Goal: Check status: Check status

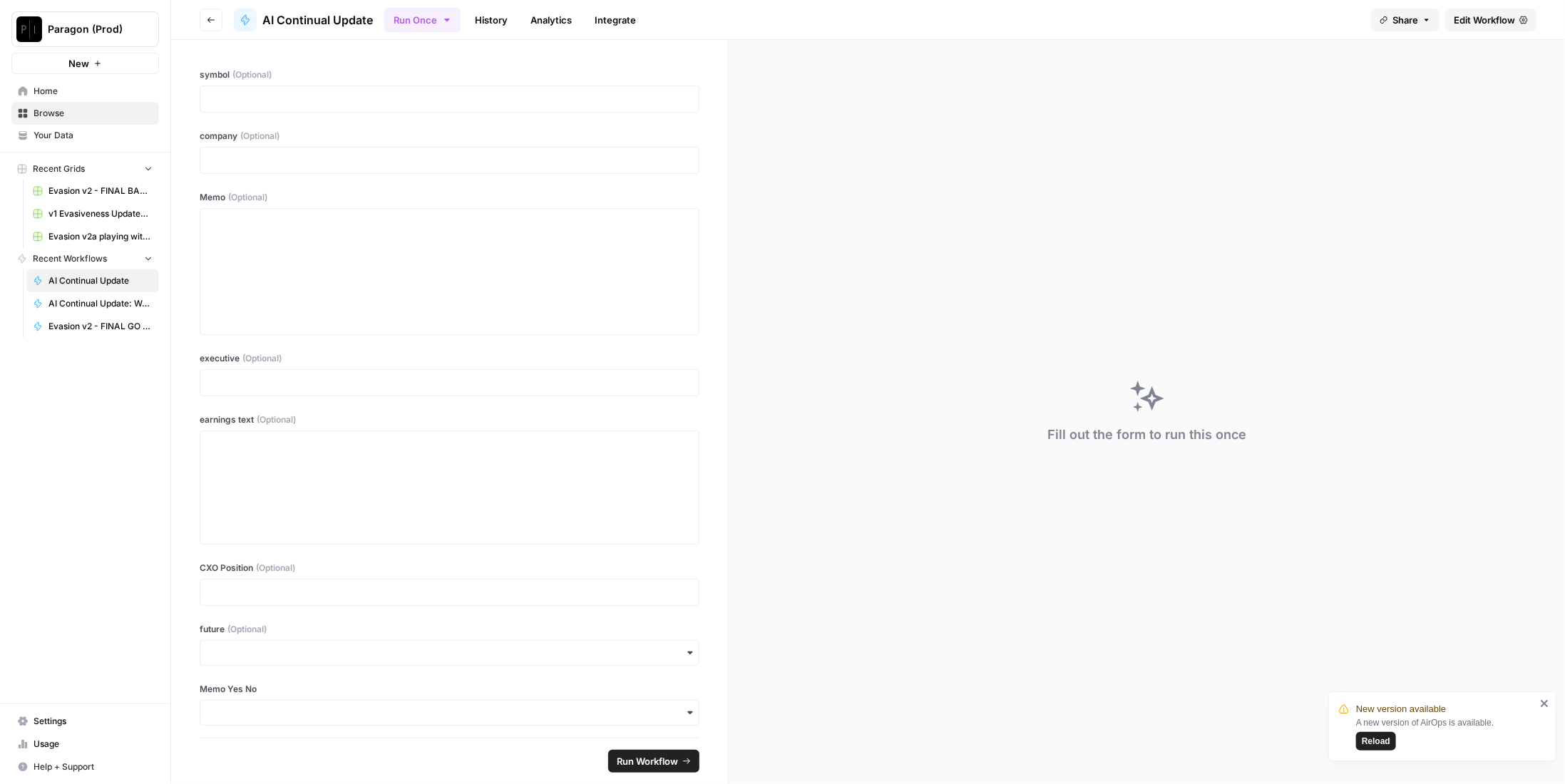
click at [1388, 740] on span "Reload" at bounding box center [1376, 741] width 29 height 13
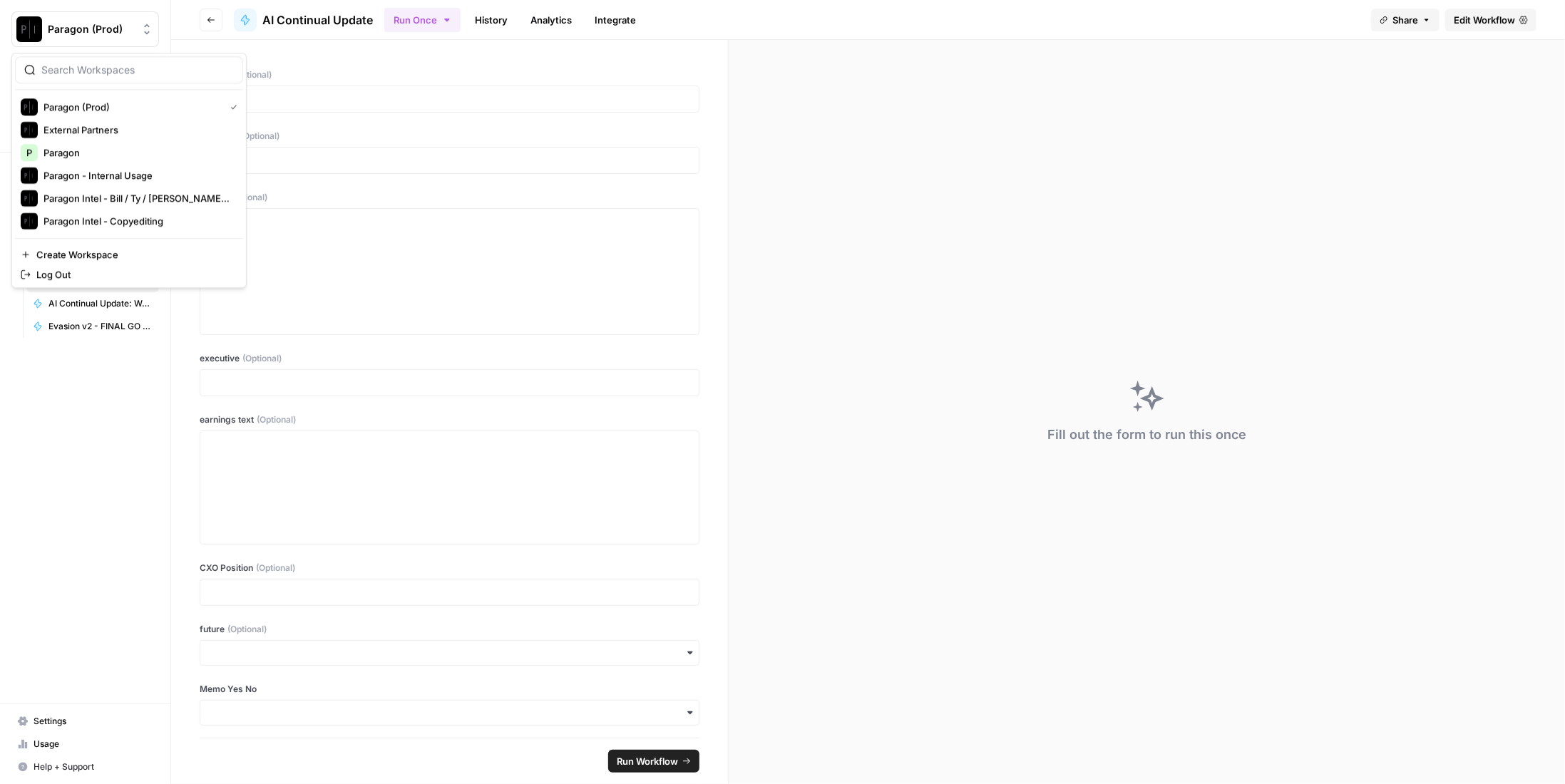
click at [85, 13] on button "Paragon (Prod)" at bounding box center [85, 29] width 148 height 35
click at [136, 207] on button "Paragon Intel - Bill / Ty / [PERSON_NAME] R&D" at bounding box center [129, 198] width 228 height 23
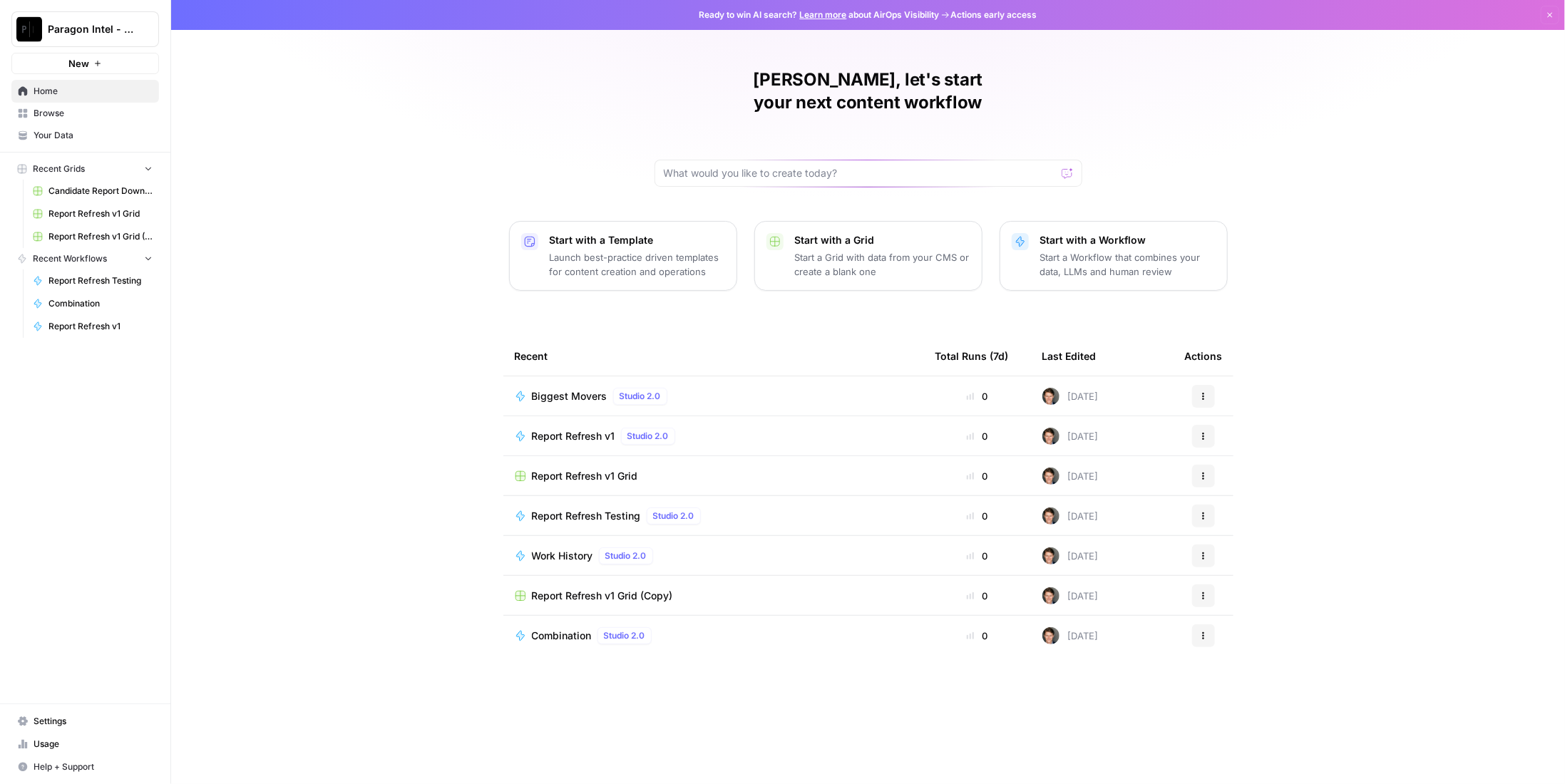
click at [84, 118] on span "Browse" at bounding box center [92, 113] width 119 height 13
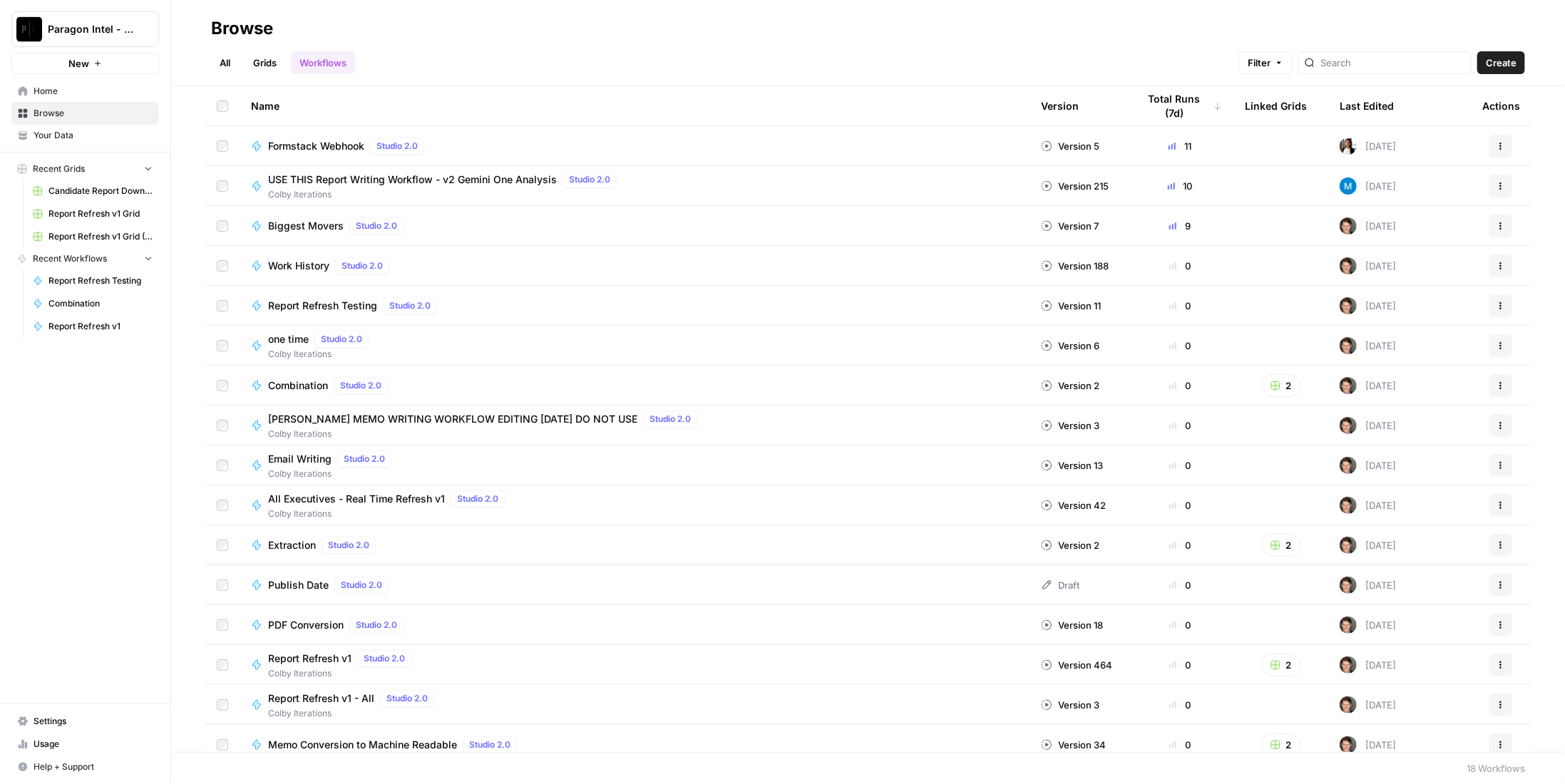
click at [346, 171] on div "USE THIS Report Writing Workflow - v2 Gemini One Analysis Studio 2.0" at bounding box center [445, 180] width 354 height 17
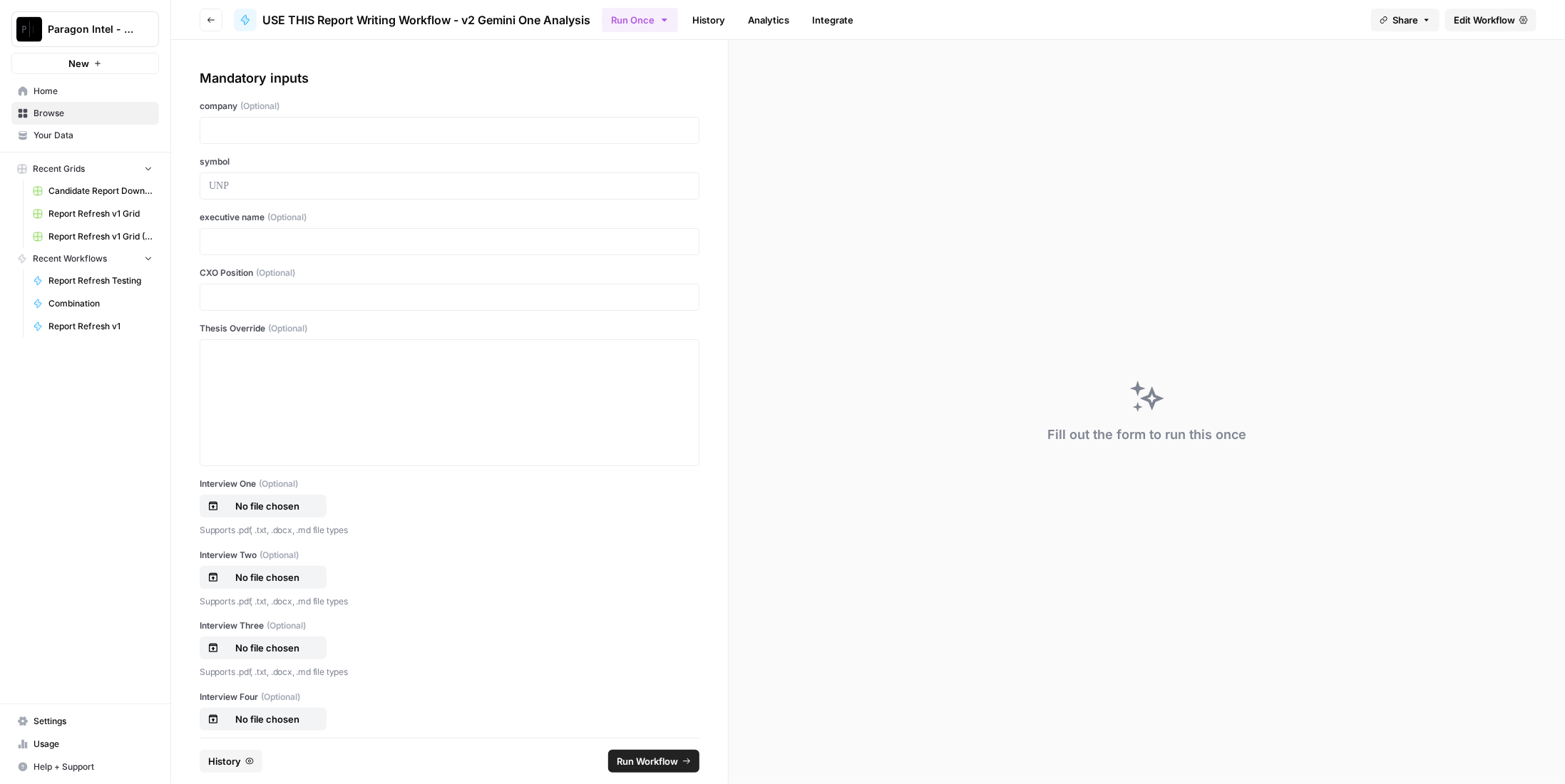
click at [703, 23] on link "History" at bounding box center [709, 20] width 50 height 23
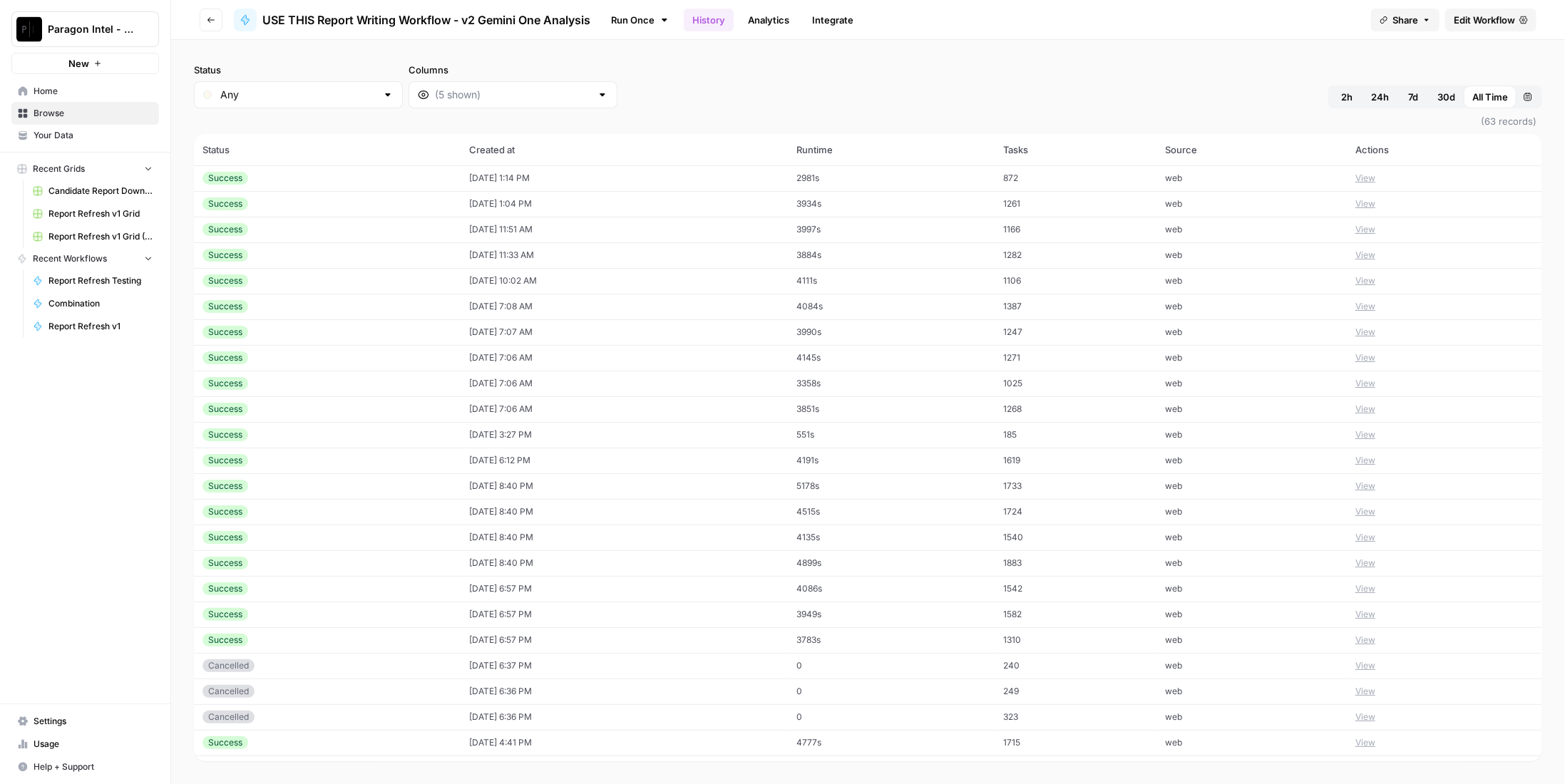
click at [300, 180] on div "Success" at bounding box center [328, 178] width 250 height 13
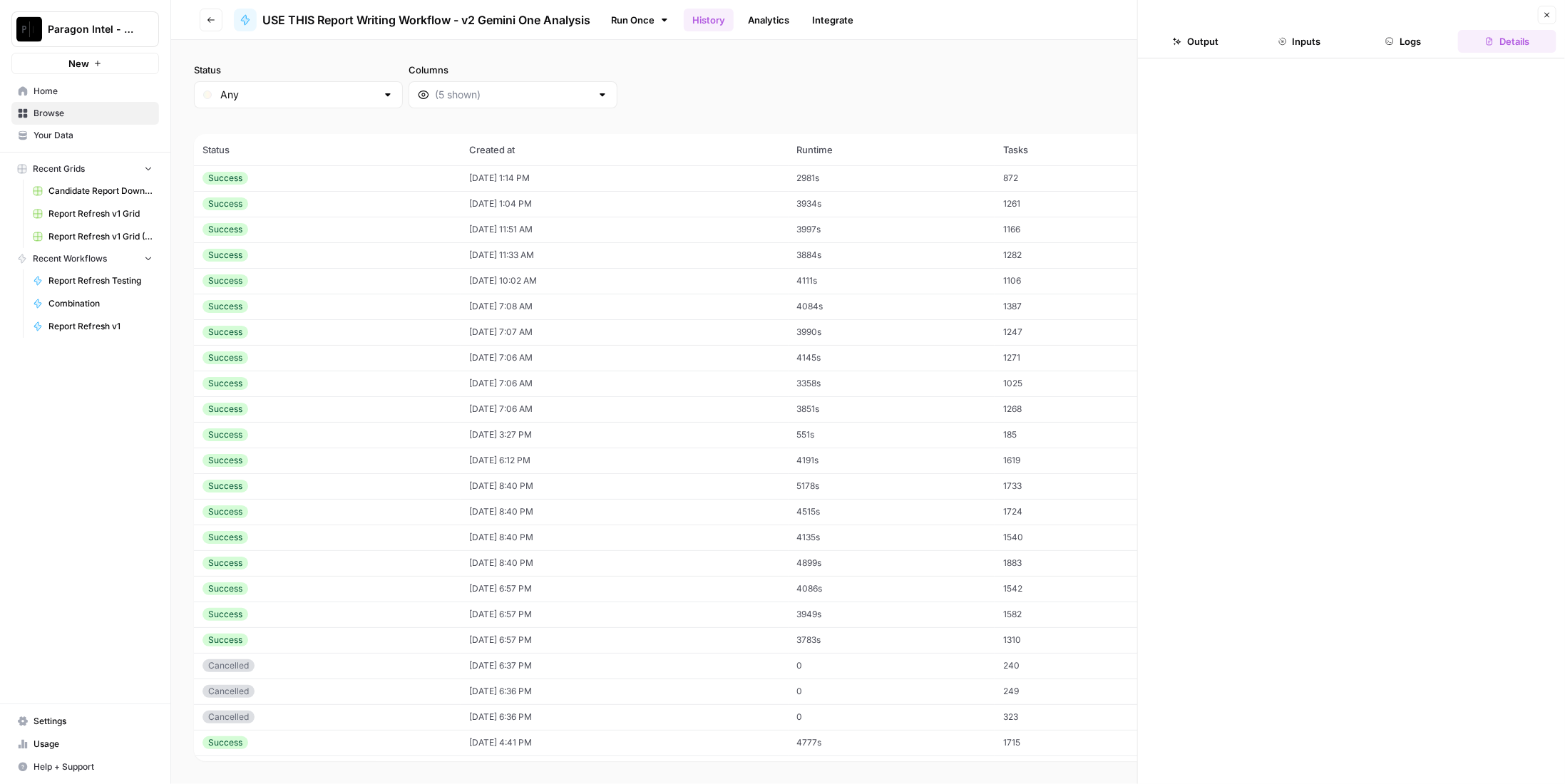
click at [1299, 38] on button "Inputs" at bounding box center [1299, 41] width 98 height 23
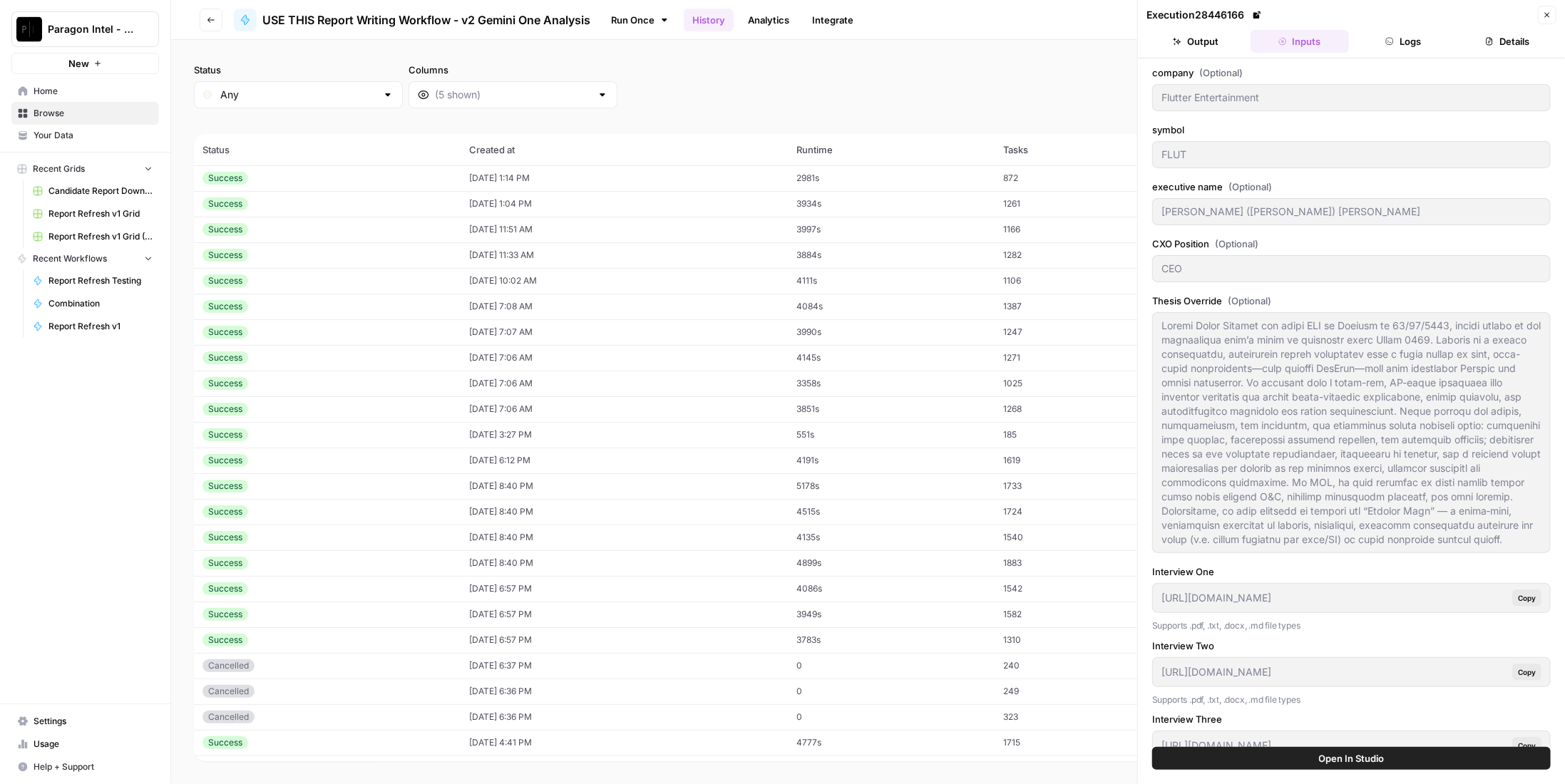
click at [915, 201] on td "3934s" at bounding box center [892, 204] width 206 height 26
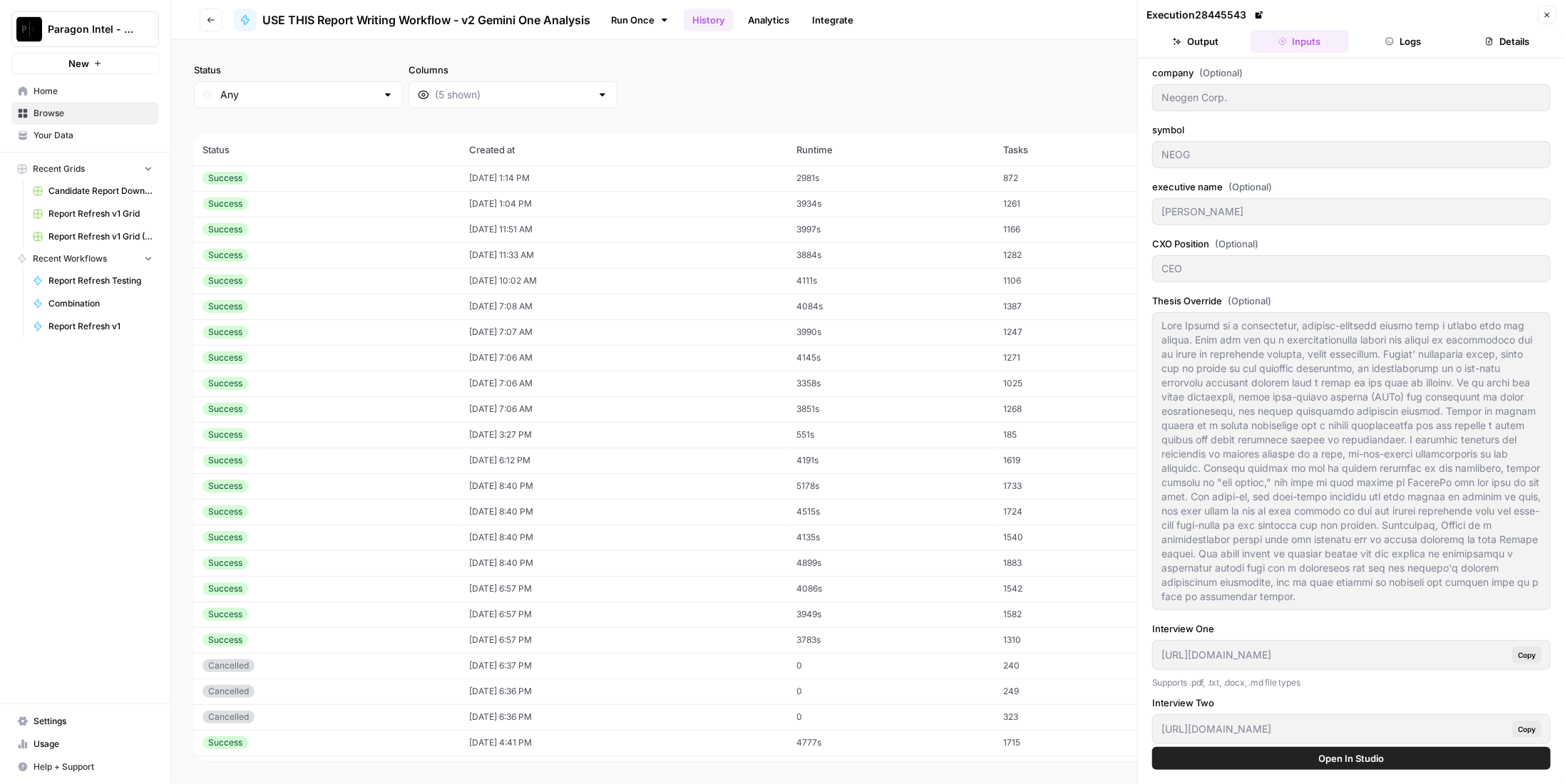
drag, startPoint x: 1429, startPoint y: 42, endPoint x: 1425, endPoint y: 50, distance: 8.9
click at [1428, 43] on button "Logs" at bounding box center [1403, 41] width 98 height 23
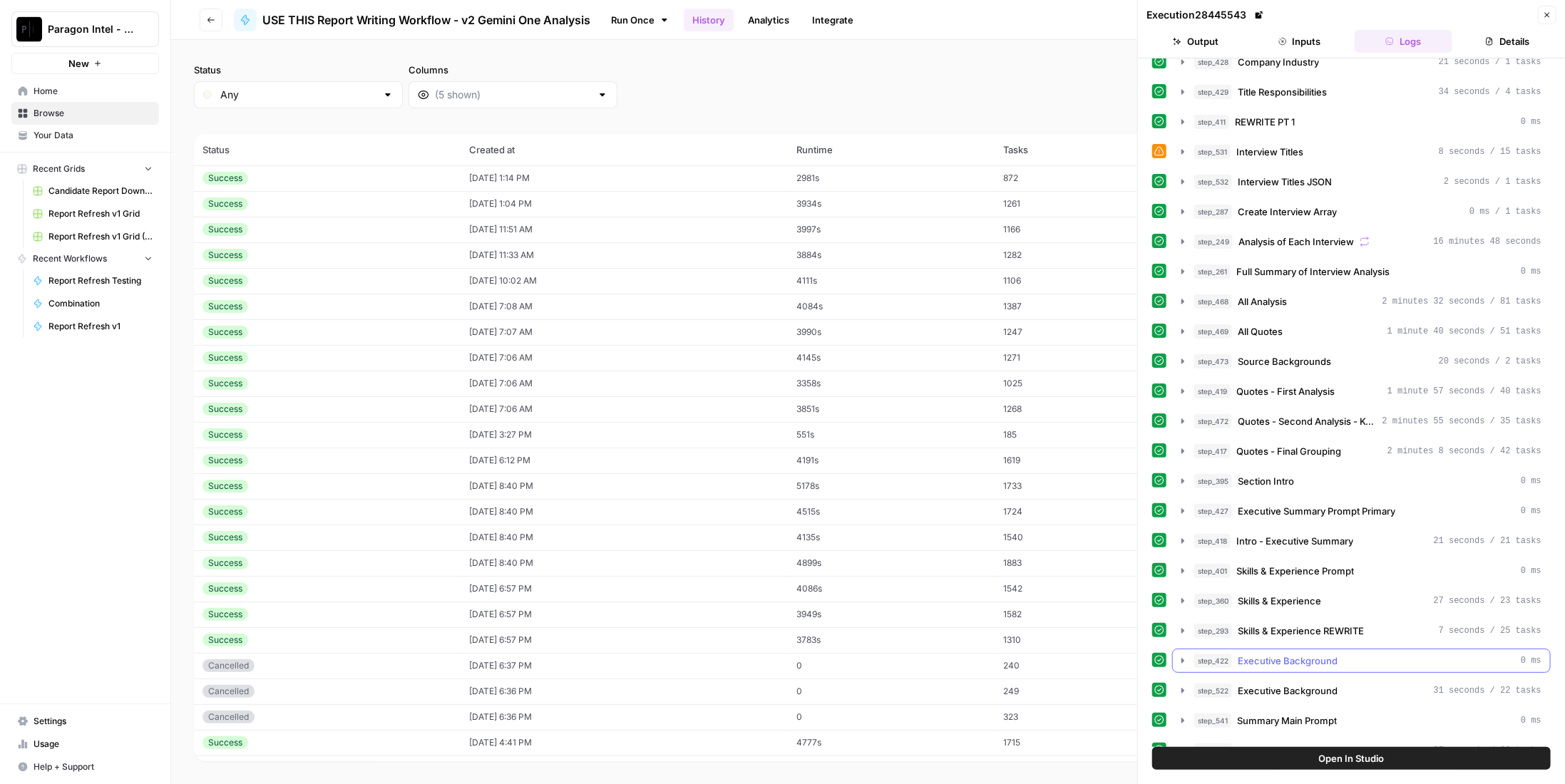
scroll to position [356, 0]
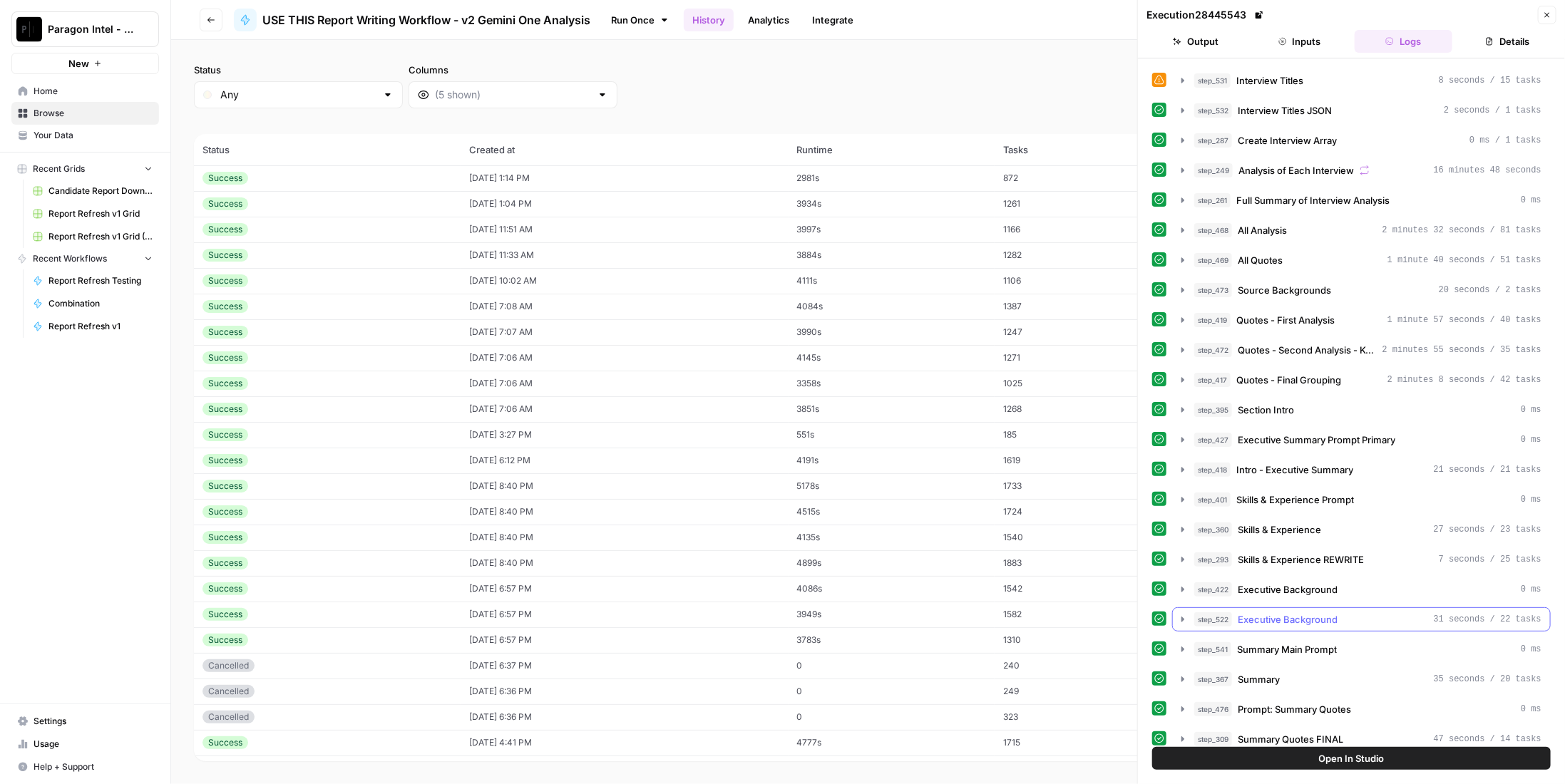
click at [1332, 612] on span "Executive Background" at bounding box center [1287, 620] width 100 height 14
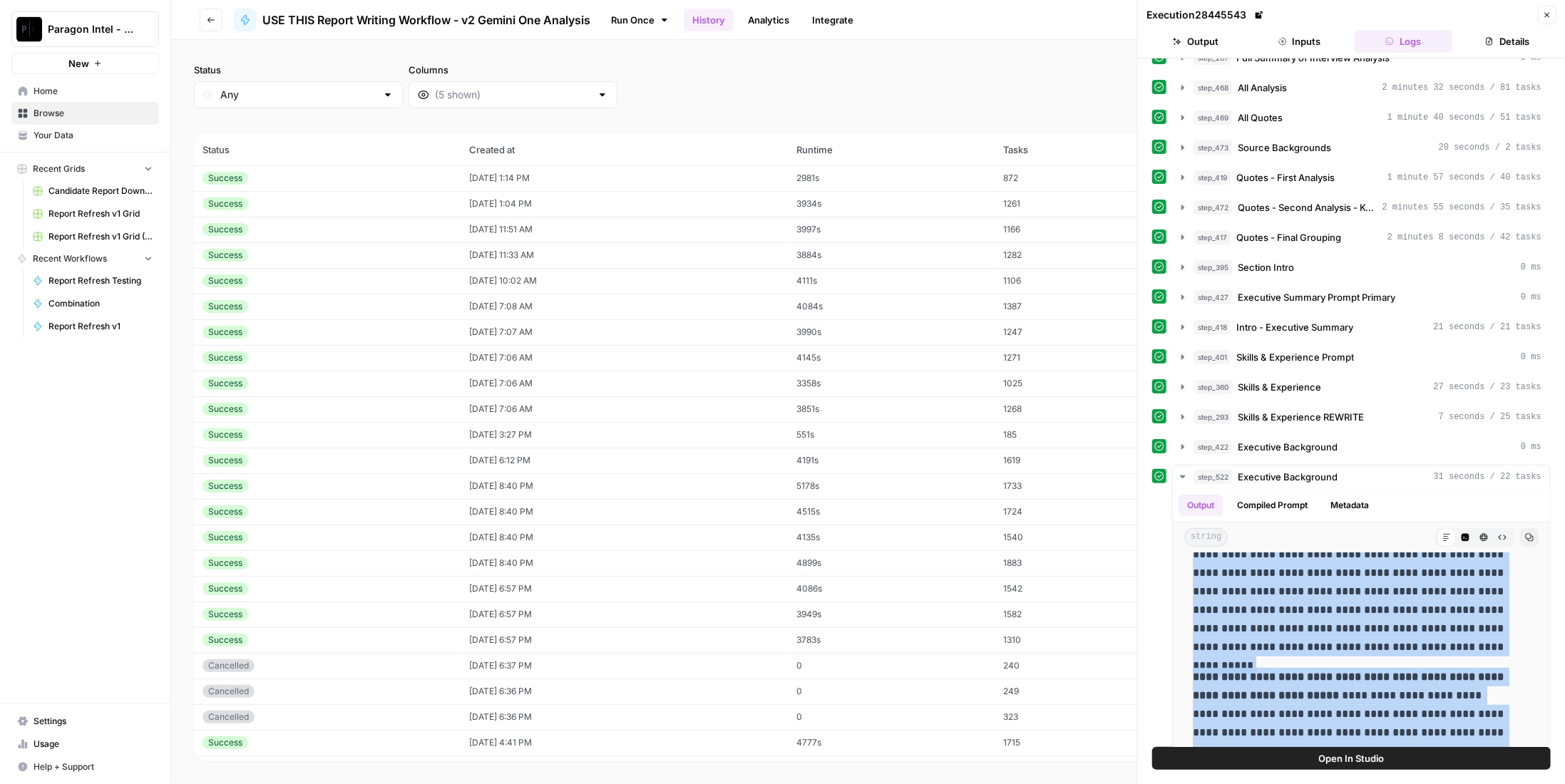
scroll to position [486, 0]
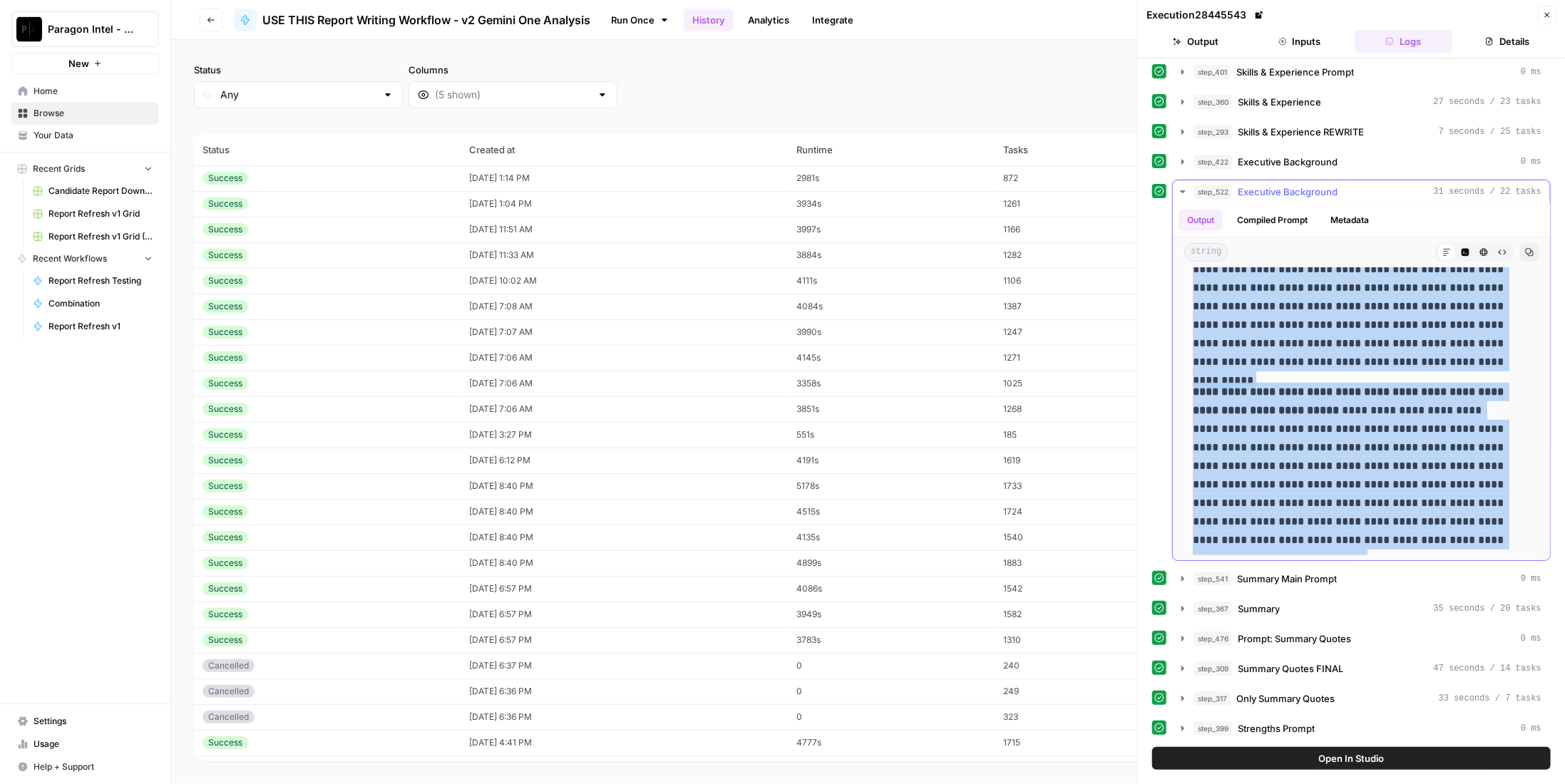
drag, startPoint x: 1193, startPoint y: 555, endPoint x: 1490, endPoint y: 523, distance: 298.7
click at [1490, 523] on div "**********" at bounding box center [1361, 171] width 354 height 768
copy div "**********"
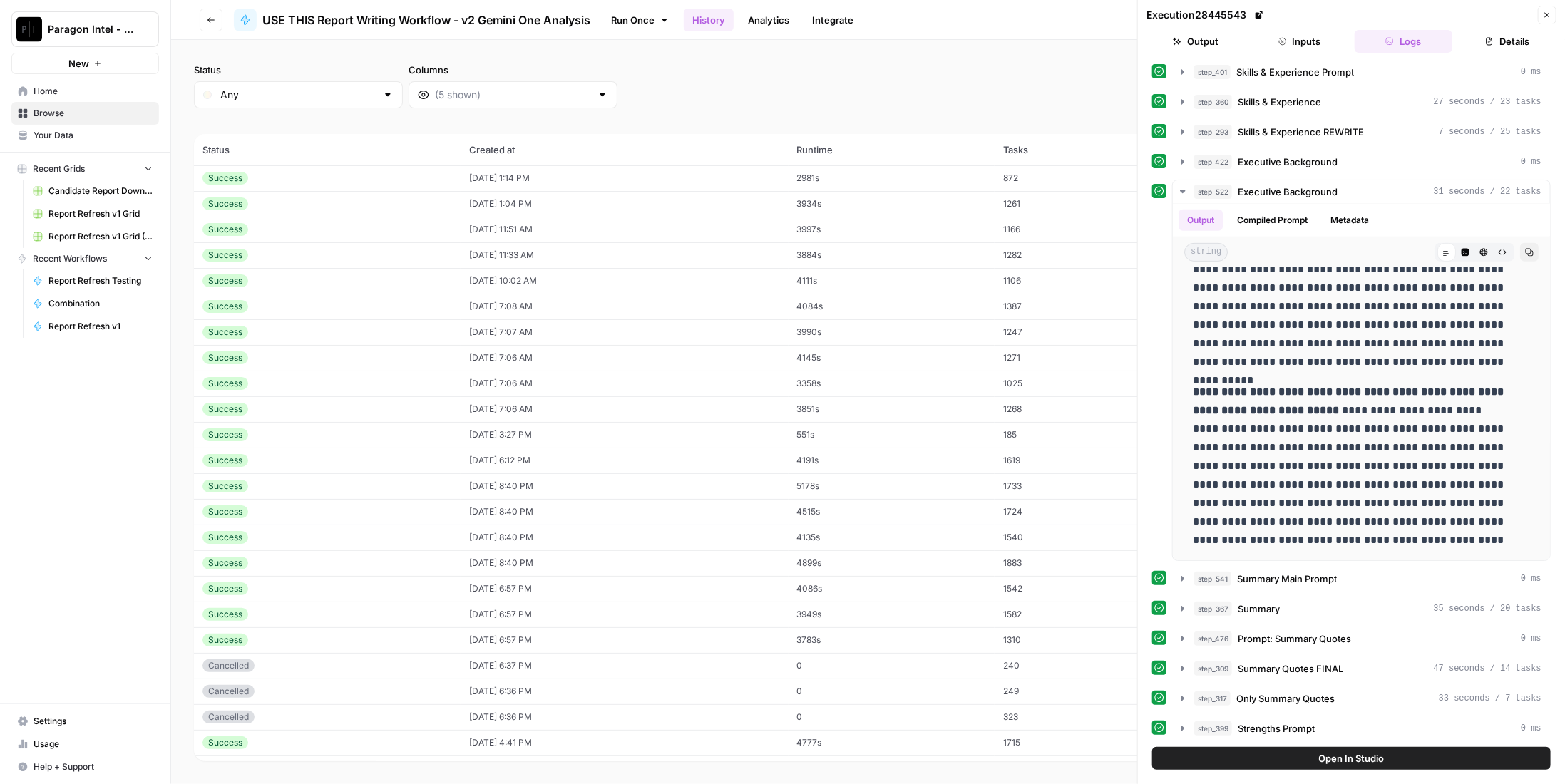
click at [921, 167] on td "2981s" at bounding box center [892, 178] width 206 height 26
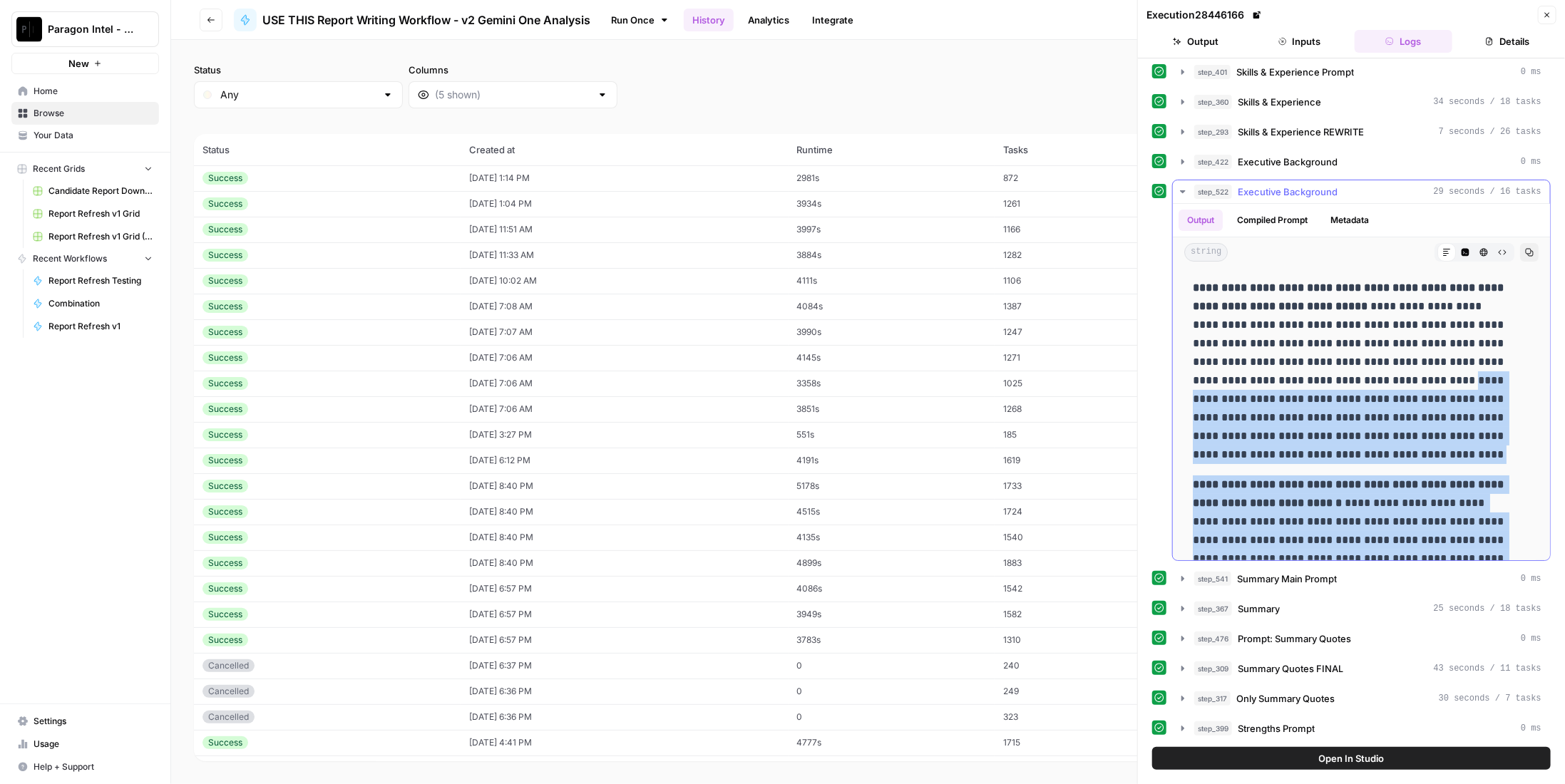
scroll to position [713, 0]
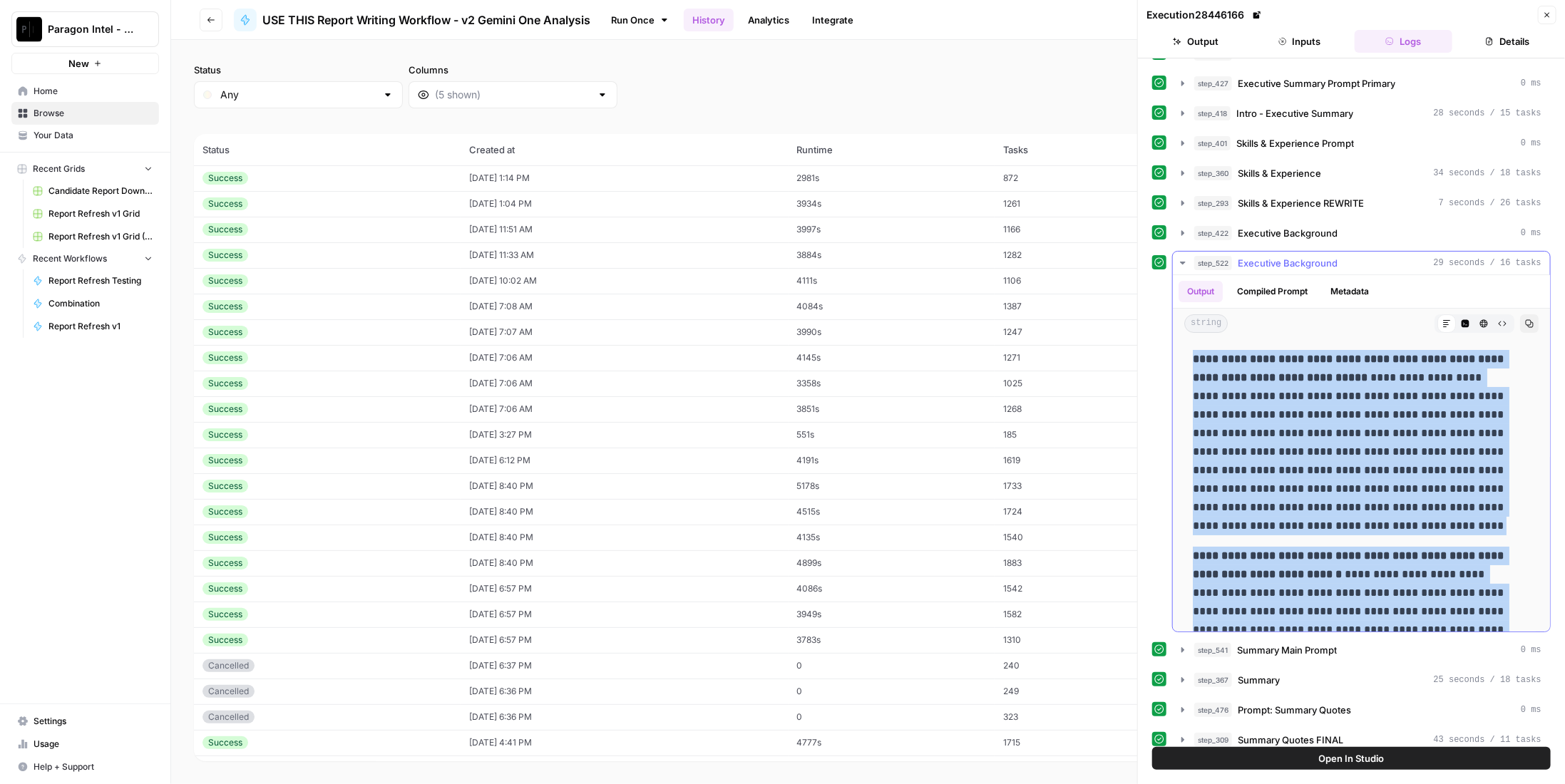
drag, startPoint x: 1401, startPoint y: 528, endPoint x: 1183, endPoint y: 345, distance: 284.6
click at [1183, 345] on div "**********" at bounding box center [1361, 657] width 377 height 638
click at [1315, 46] on button "Inputs" at bounding box center [1299, 41] width 98 height 23
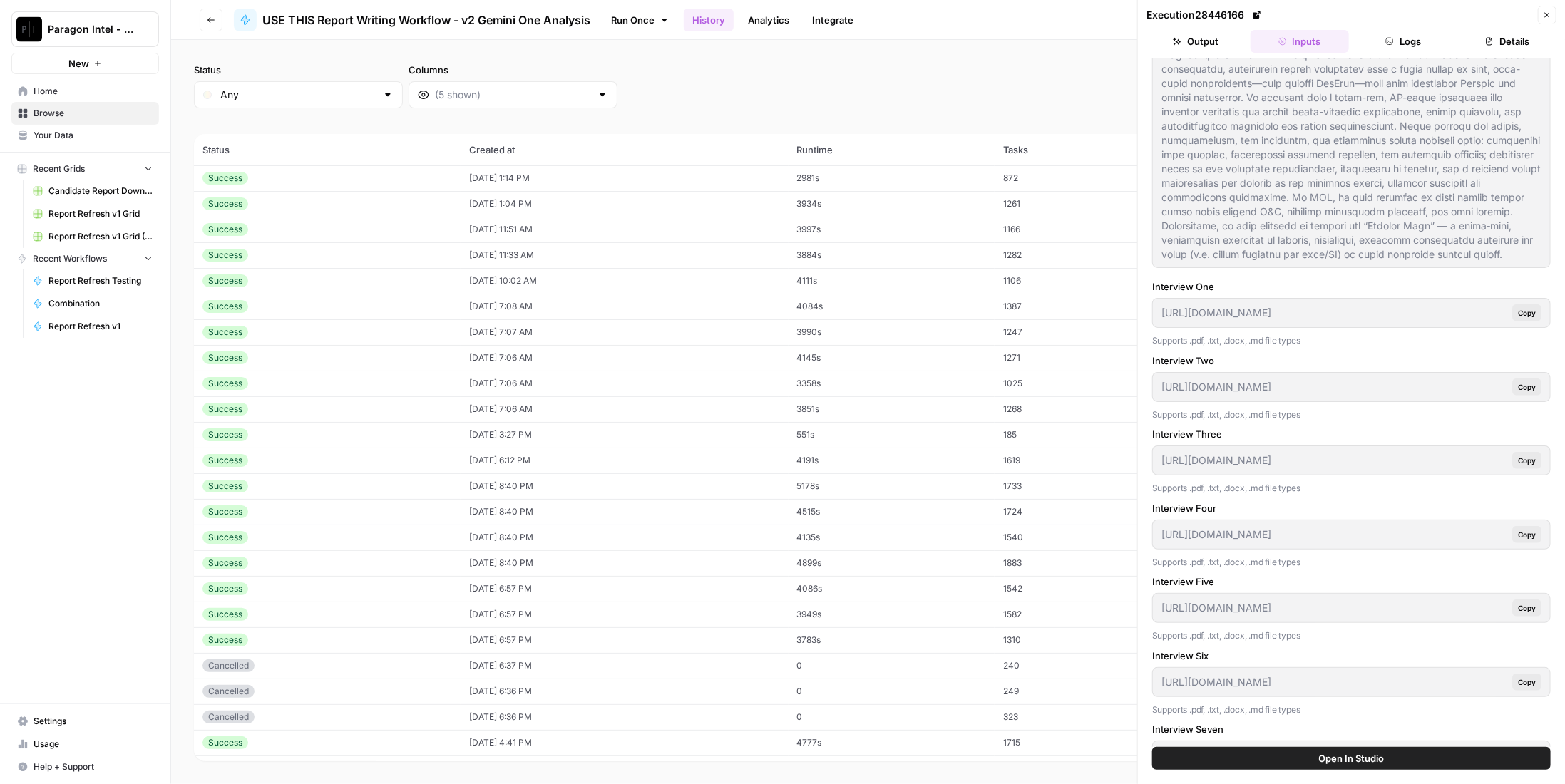
scroll to position [0, 0]
